Goal: Find specific page/section: Find specific page/section

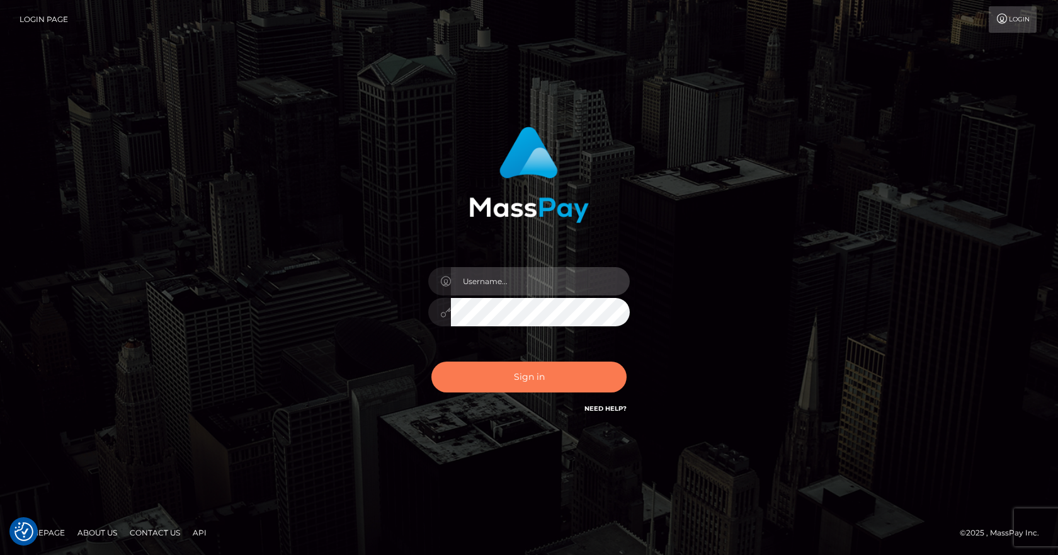
type input "vlad"
click at [536, 378] on button "Sign in" at bounding box center [528, 376] width 195 height 31
type input "vlad"
click at [536, 378] on button "Sign in" at bounding box center [528, 376] width 195 height 31
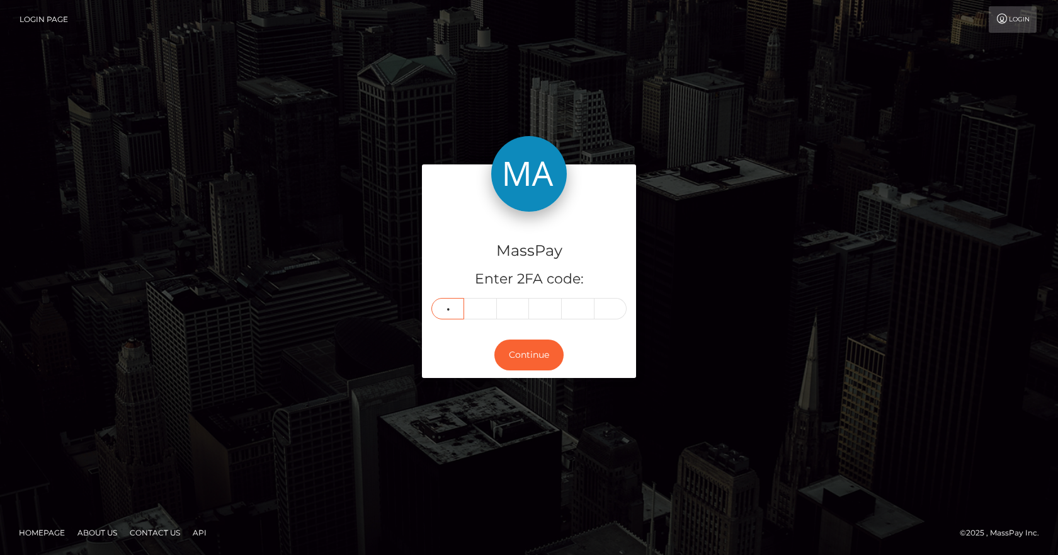
type input "2"
type input "0"
type input "7"
type input "0"
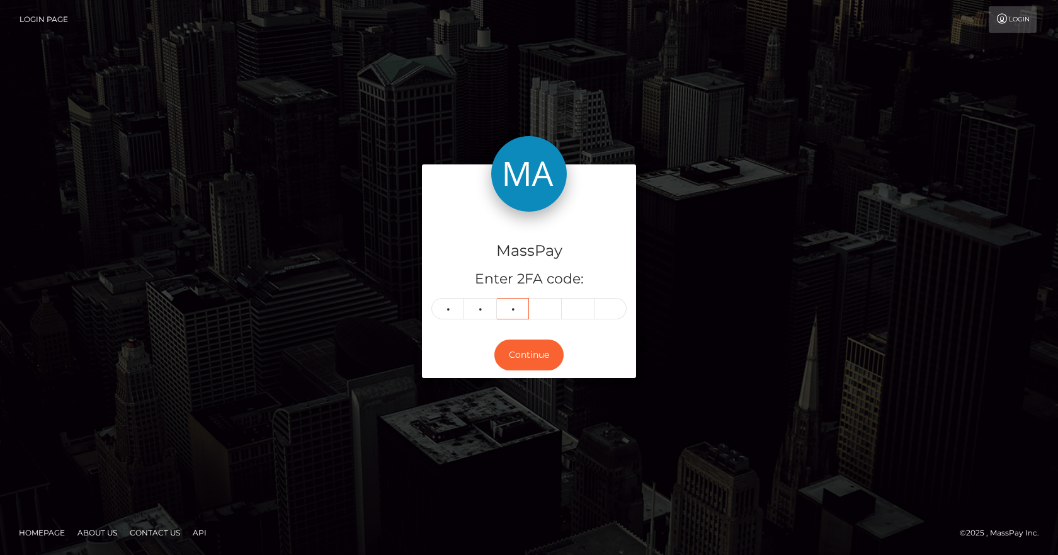
type input "1"
type input "3"
type input "6"
type input "4"
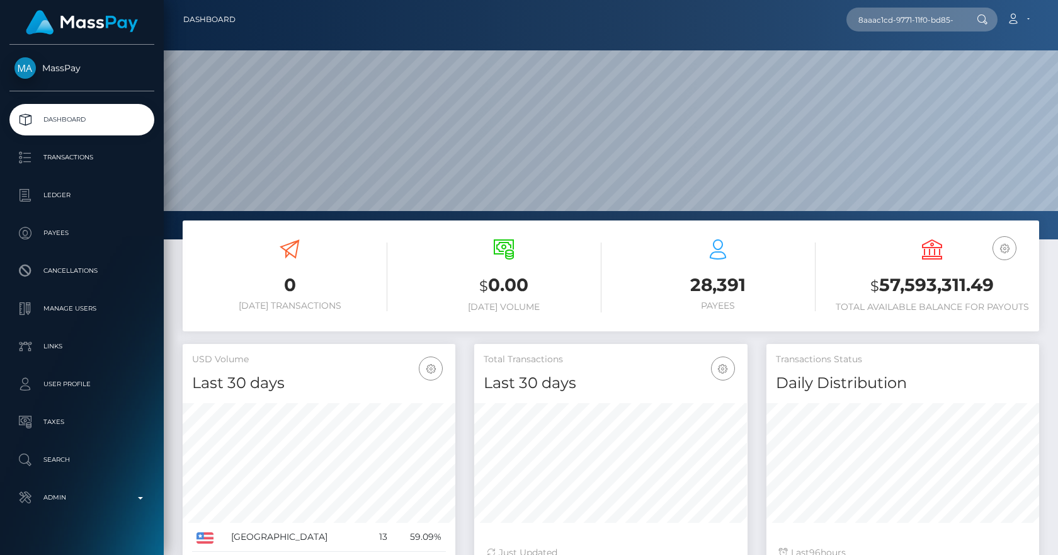
scroll to position [0, 59]
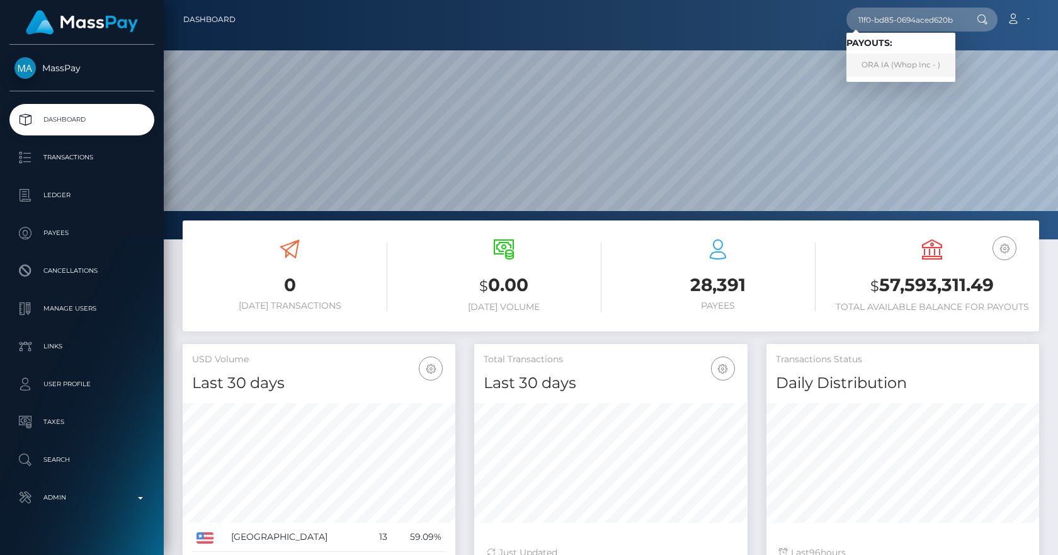
type input "8aaac1cd-9771-11f0-bd85-0694aced620b"
click at [885, 59] on link "ORA IA (Whop Inc - )" at bounding box center [900, 65] width 109 height 23
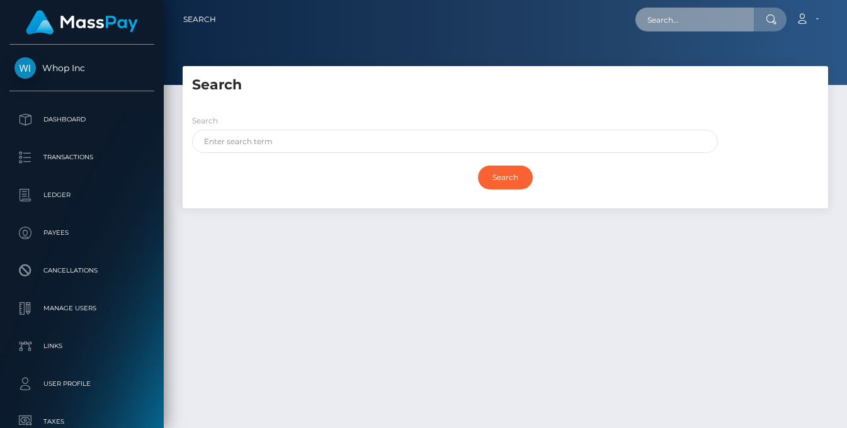
click at [691, 13] on input "text" at bounding box center [694, 20] width 118 height 24
click at [675, 18] on input "7548.95" at bounding box center [694, 20] width 118 height 24
drag, startPoint x: 698, startPoint y: 28, endPoint x: 570, endPoint y: 16, distance: 127.7
click at [570, 16] on div "7548.95 Loading... Loading... Account Edit Profile Logout" at bounding box center [526, 19] width 601 height 26
paste input "[EMAIL_ADDRESS][DOMAIN_NAME]"
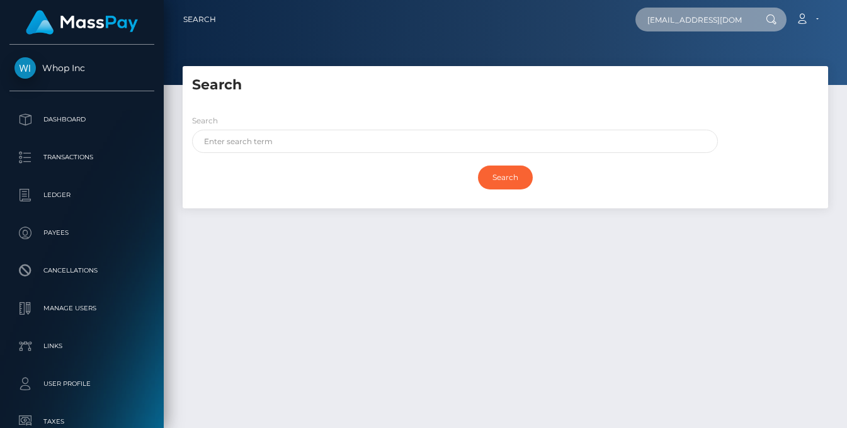
scroll to position [0, 18]
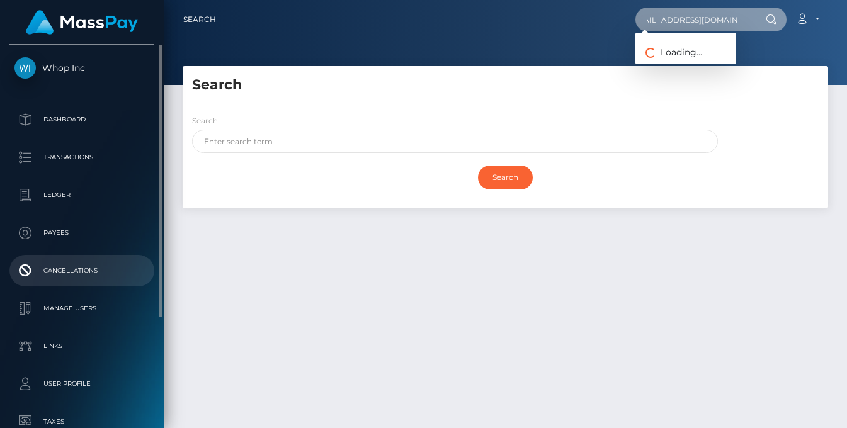
type input "[EMAIL_ADDRESS][DOMAIN_NAME]"
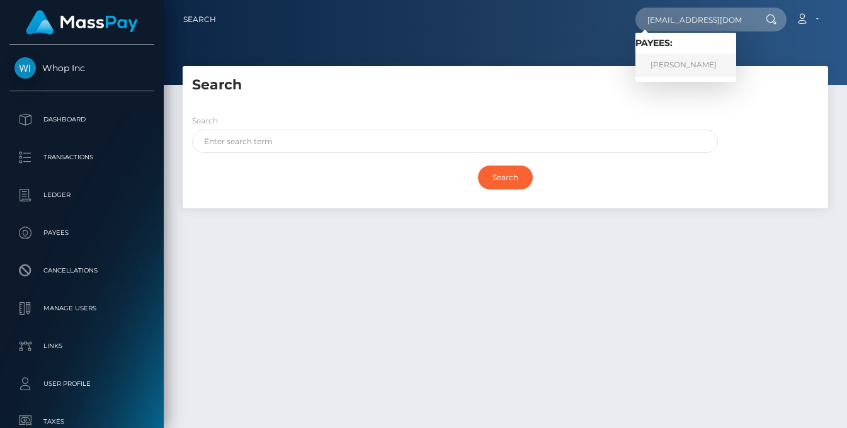
click at [698, 65] on link "[PERSON_NAME]" at bounding box center [685, 65] width 101 height 23
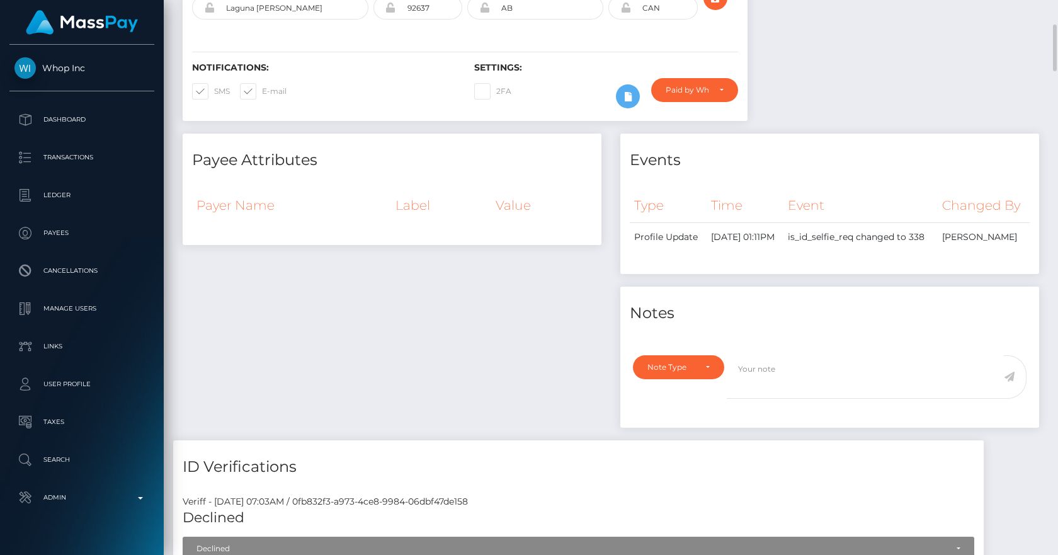
scroll to position [147, 0]
